Goal: Register for event/course

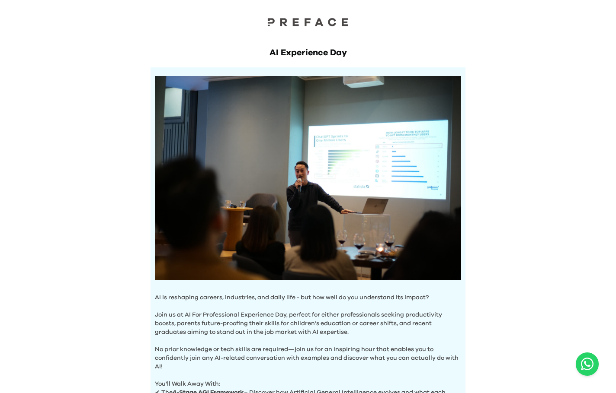
scroll to position [271, 0]
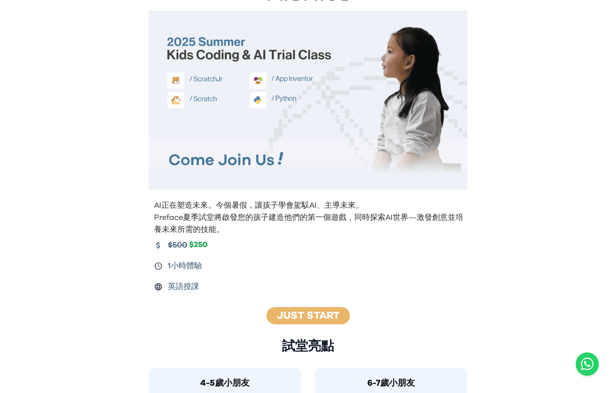
scroll to position [24, 0]
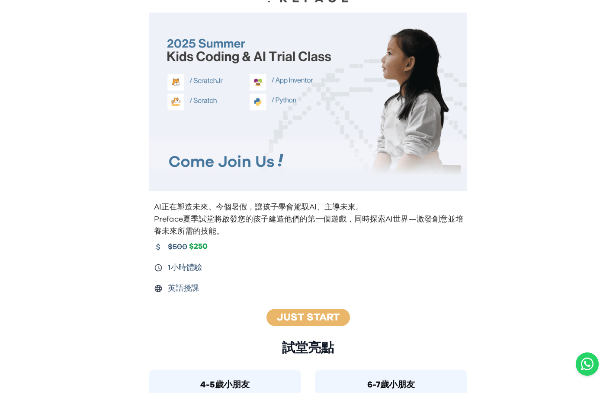
click at [358, 96] on img at bounding box center [308, 102] width 318 height 179
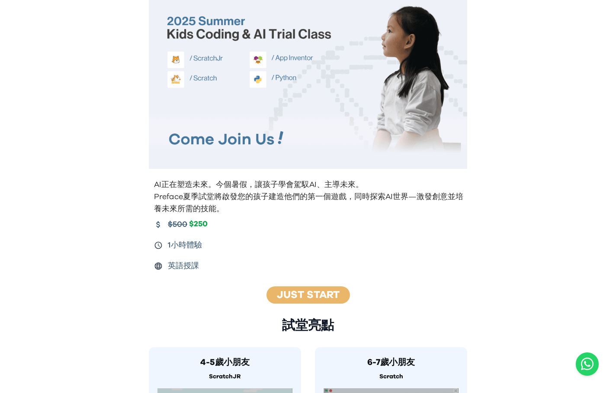
scroll to position [41, 0]
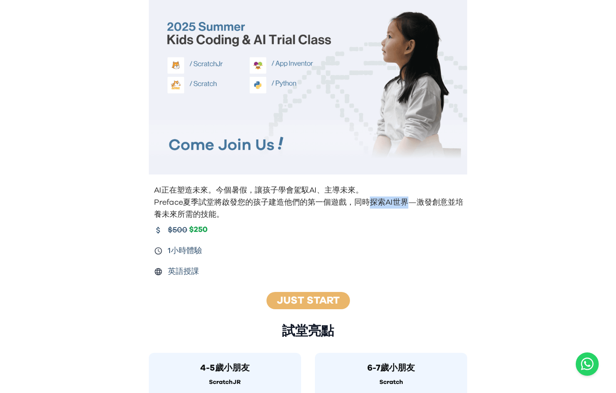
drag, startPoint x: 371, startPoint y: 203, endPoint x: 405, endPoint y: 203, distance: 34.1
click at [405, 203] on p "Preface夏季試堂將啟發您的孩子建造他們的第一個遊戲，同時探索AI世界—激發創意並培養未來所需的技能。" at bounding box center [309, 209] width 310 height 24
copy p "探索AI世界"
click at [215, 200] on p "Preface夏季試堂將啟發您的孩子建造他們的第一個遊戲，同時探索AI世界—激發創意並培養未來所需的技能。" at bounding box center [309, 209] width 310 height 24
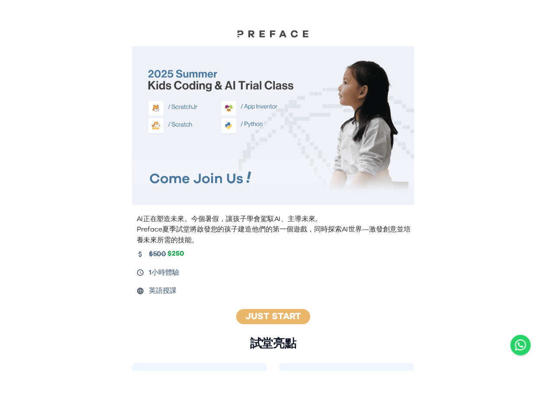
scroll to position [12, 0]
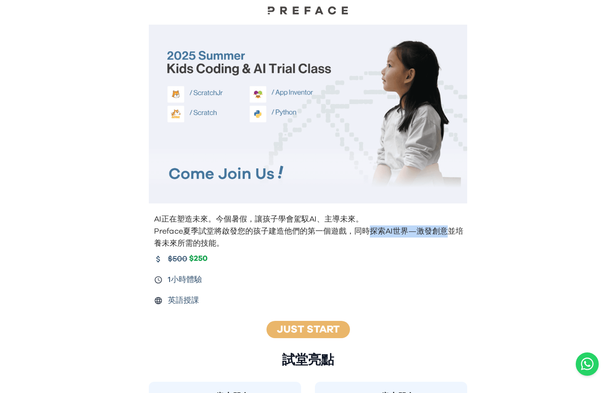
drag, startPoint x: 370, startPoint y: 231, endPoint x: 450, endPoint y: 230, distance: 80.0
click at [450, 230] on p "Preface夏季試堂將啟發您的孩子建造他們的第一個遊戲，同時探索AI世界—激發創意並培養未來所需的技能。" at bounding box center [309, 238] width 310 height 24
copy p "探索AI世界—激發創意"
click at [396, 246] on p "Preface夏季試堂將啟發您的孩子建造他們的第一個遊戲，同時探索AI世界—激發創意並培養未來所需的技能。" at bounding box center [309, 238] width 310 height 24
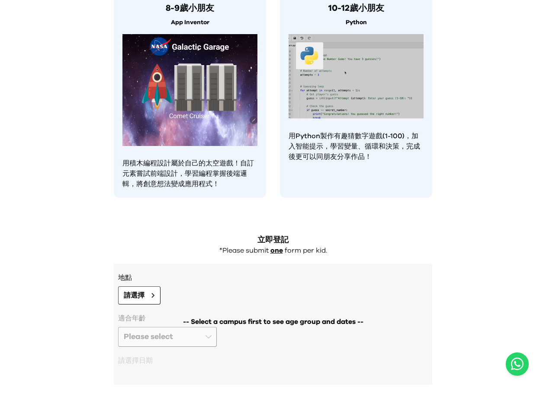
scroll to position [591, 0]
